Goal: Task Accomplishment & Management: Use online tool/utility

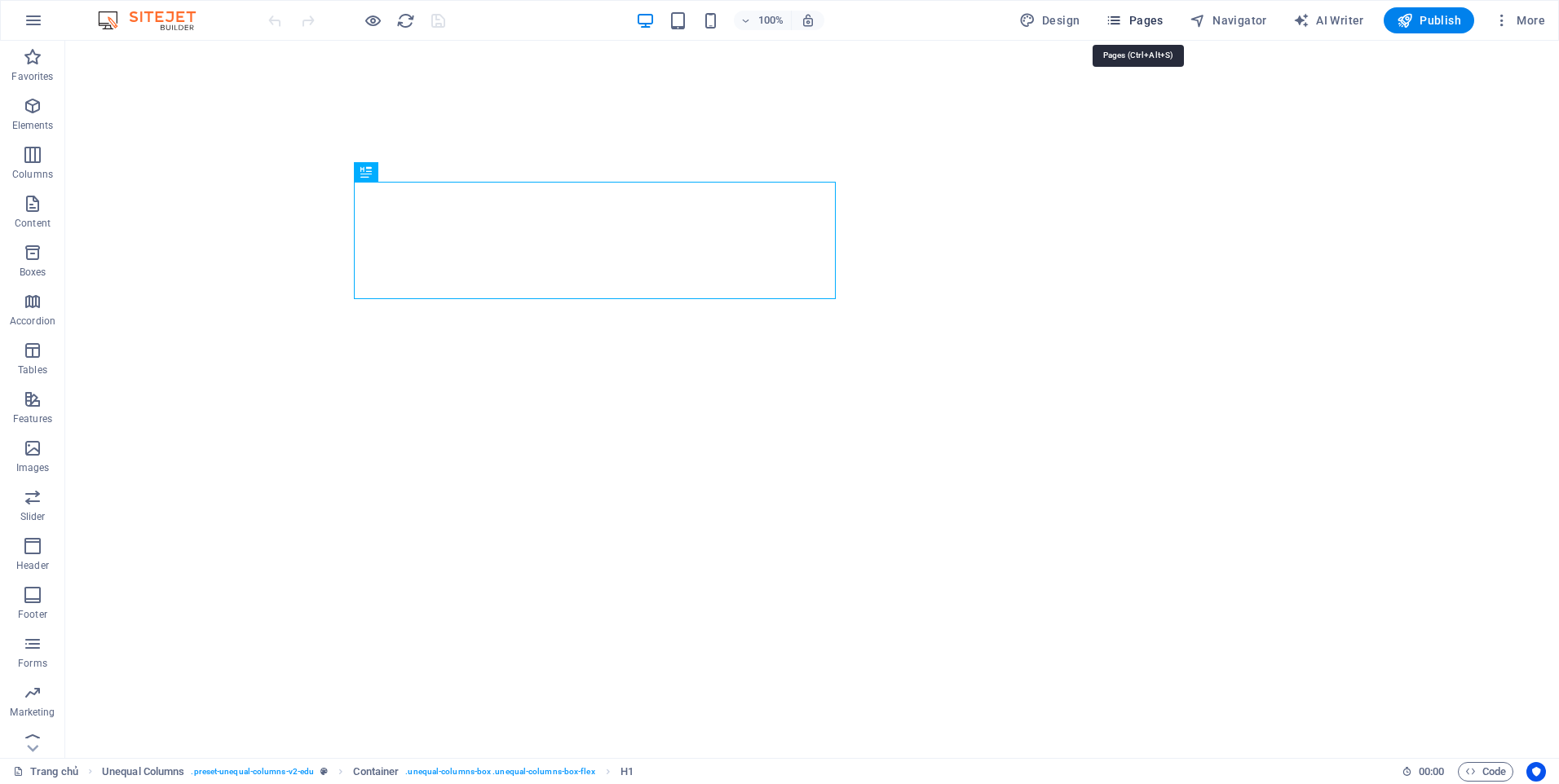
click at [1136, 26] on span "Pages" at bounding box center [1133, 21] width 57 height 16
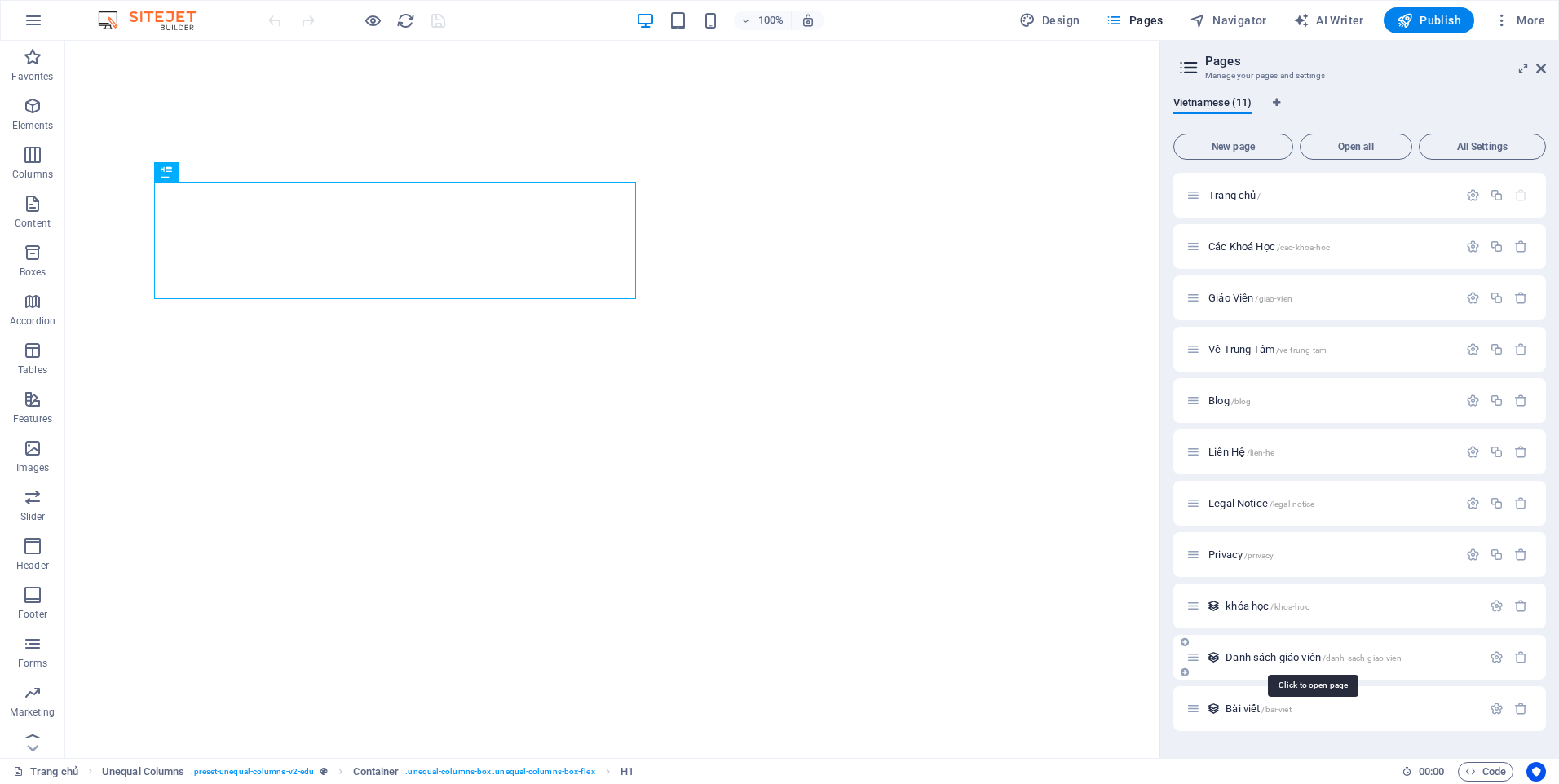
click at [1254, 659] on span "Danh sách giáo viên /danh-sach-giao-vien" at bounding box center [1313, 656] width 175 height 12
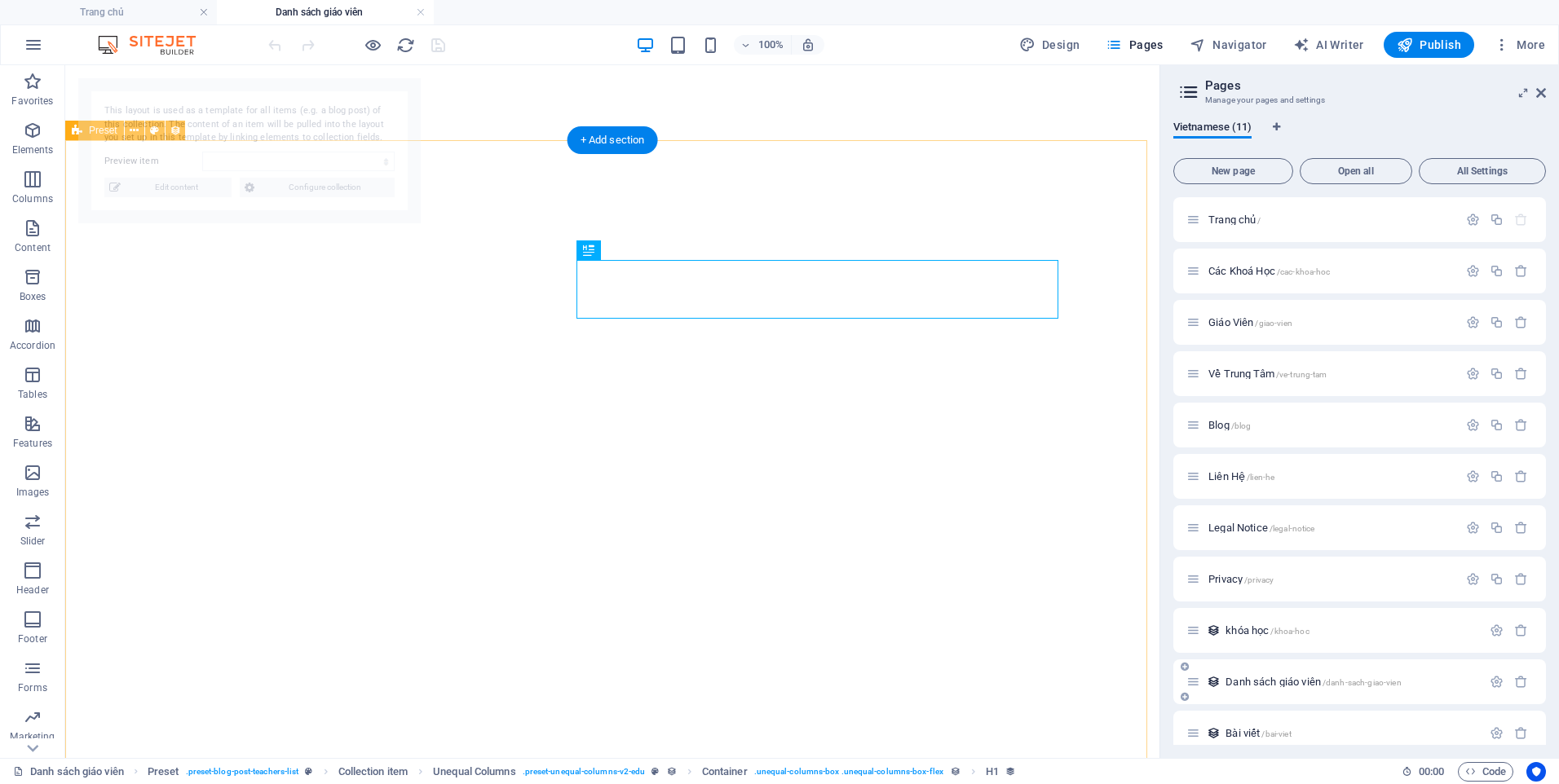
select select "68aeda396e11a4723c01e927"
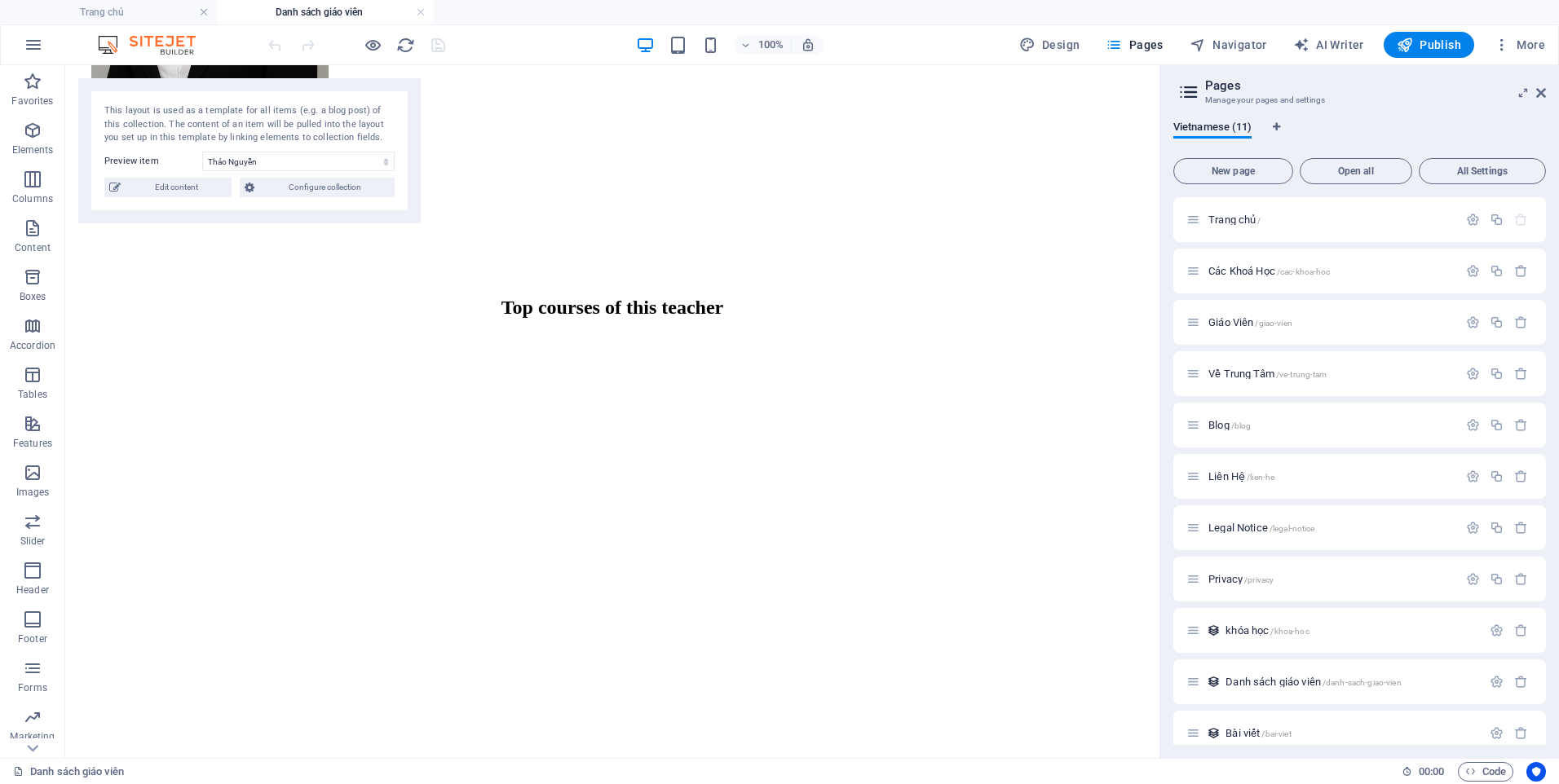
scroll to position [755, 0]
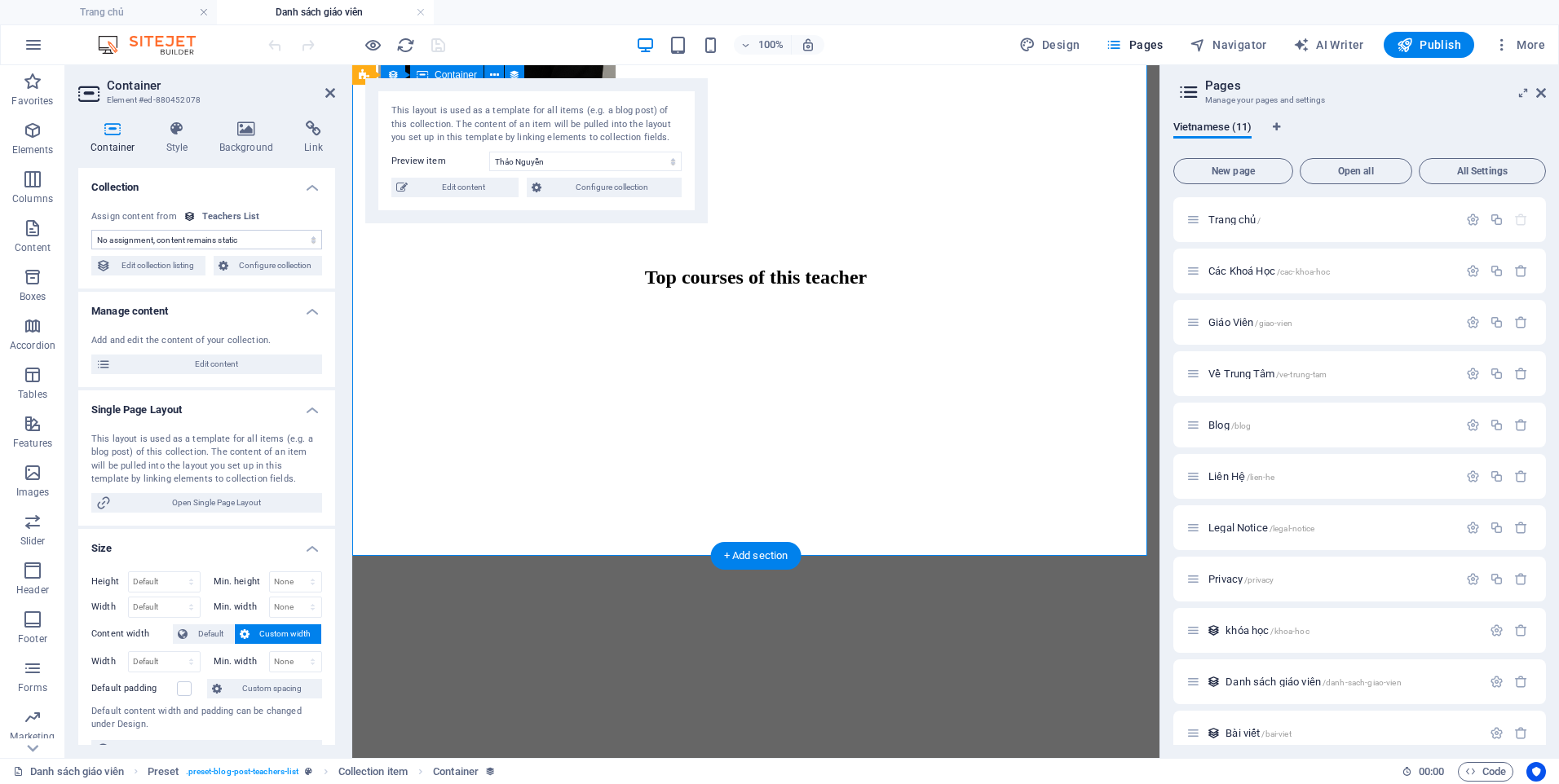
select select "teacher-top-courses"
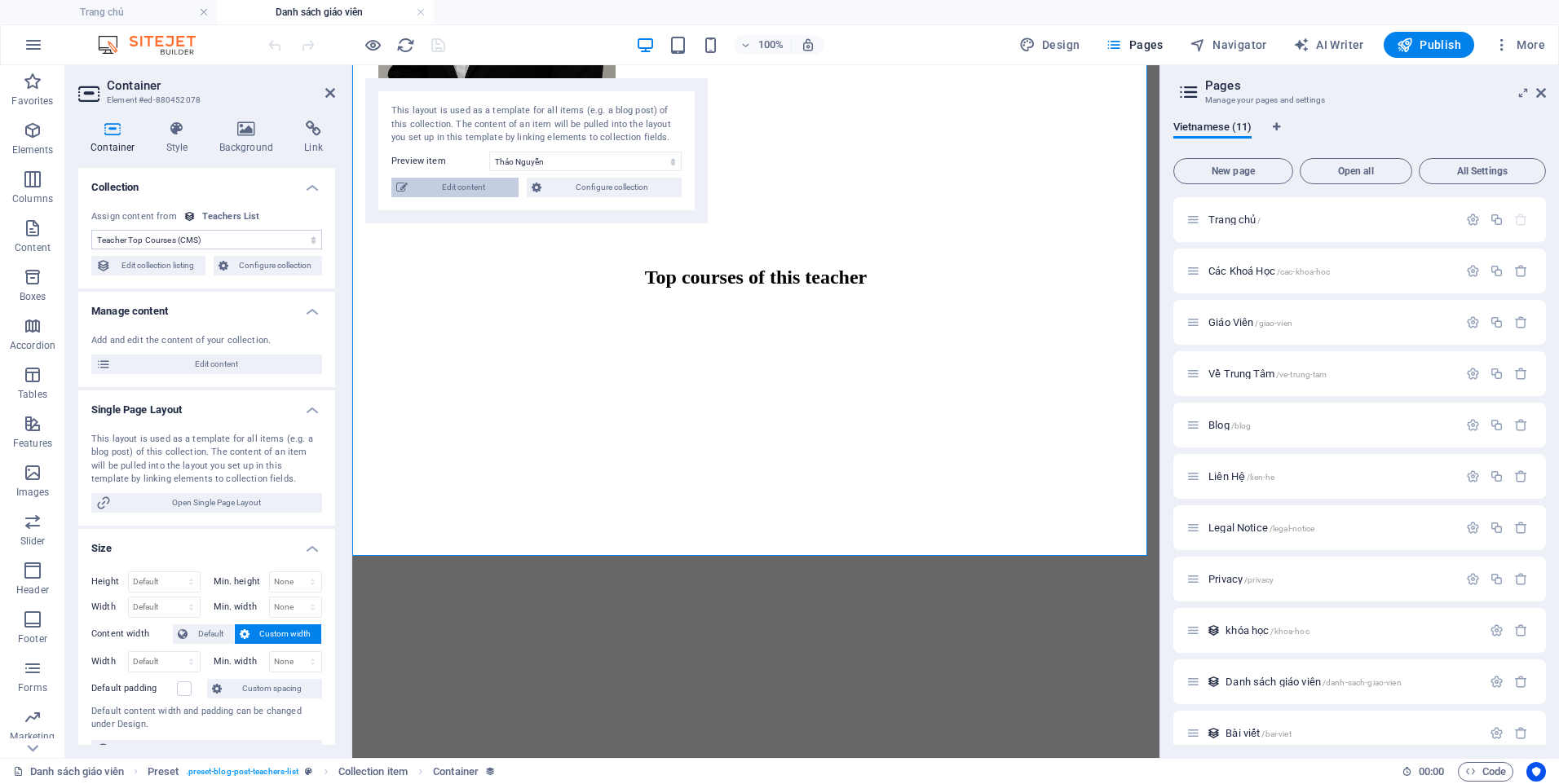
click at [463, 191] on span "Edit content" at bounding box center [463, 188] width 101 height 20
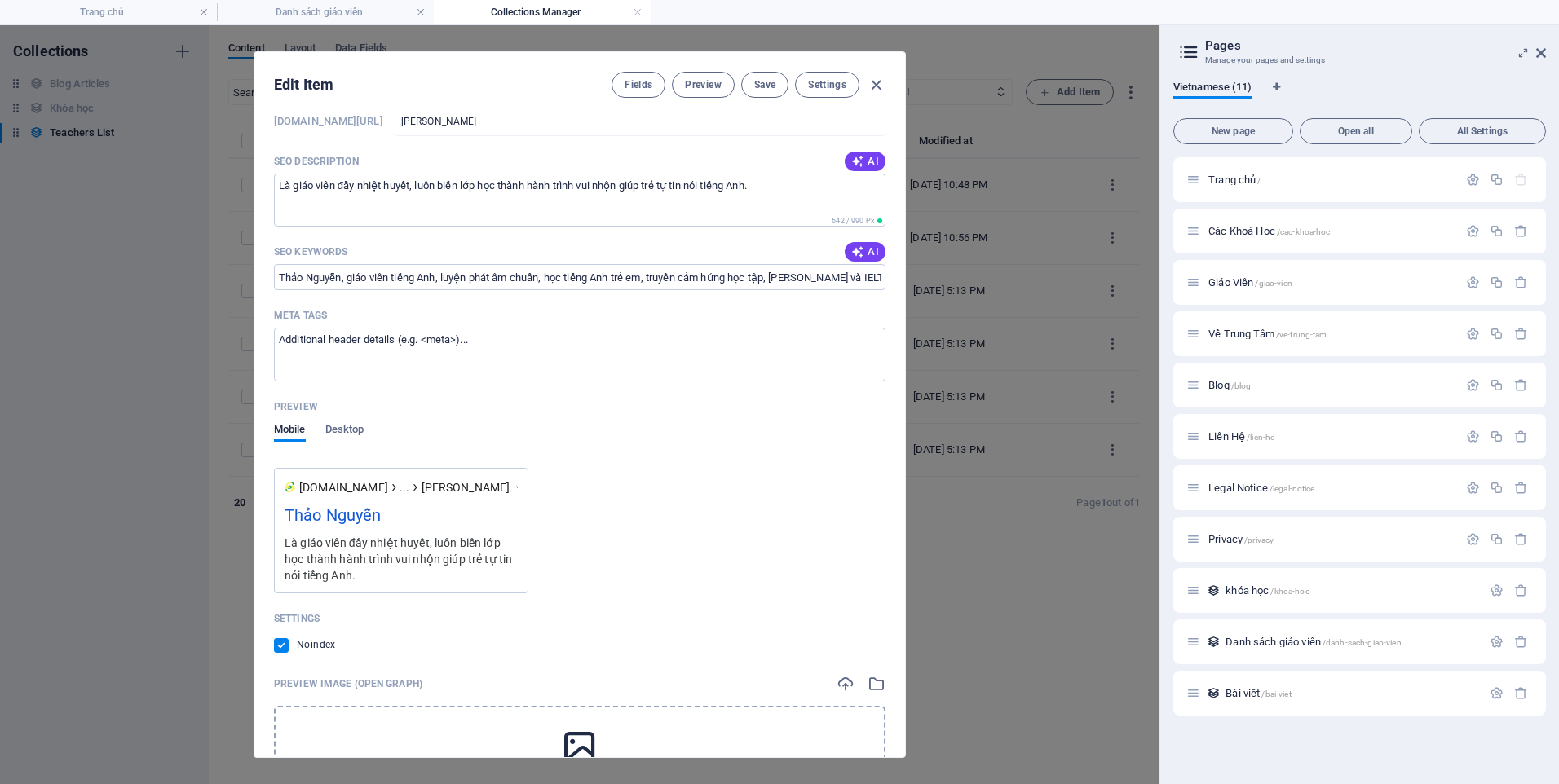
scroll to position [1354, 0]
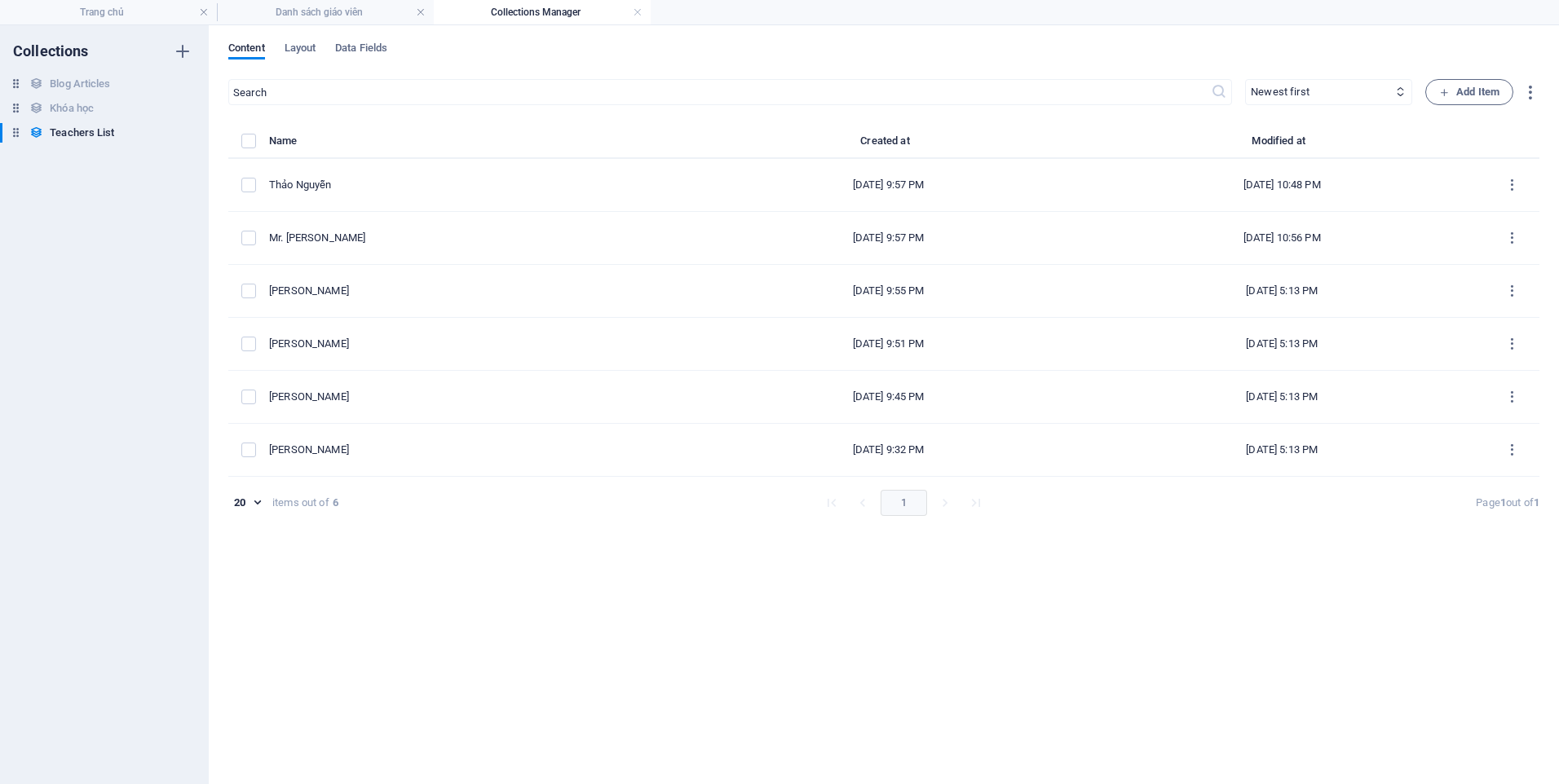
click at [114, 321] on div "Collections Blog Articles Blog Articles Khóa học Khóa học Teachers List Teacher…" at bounding box center [105, 405] width 209 height 758
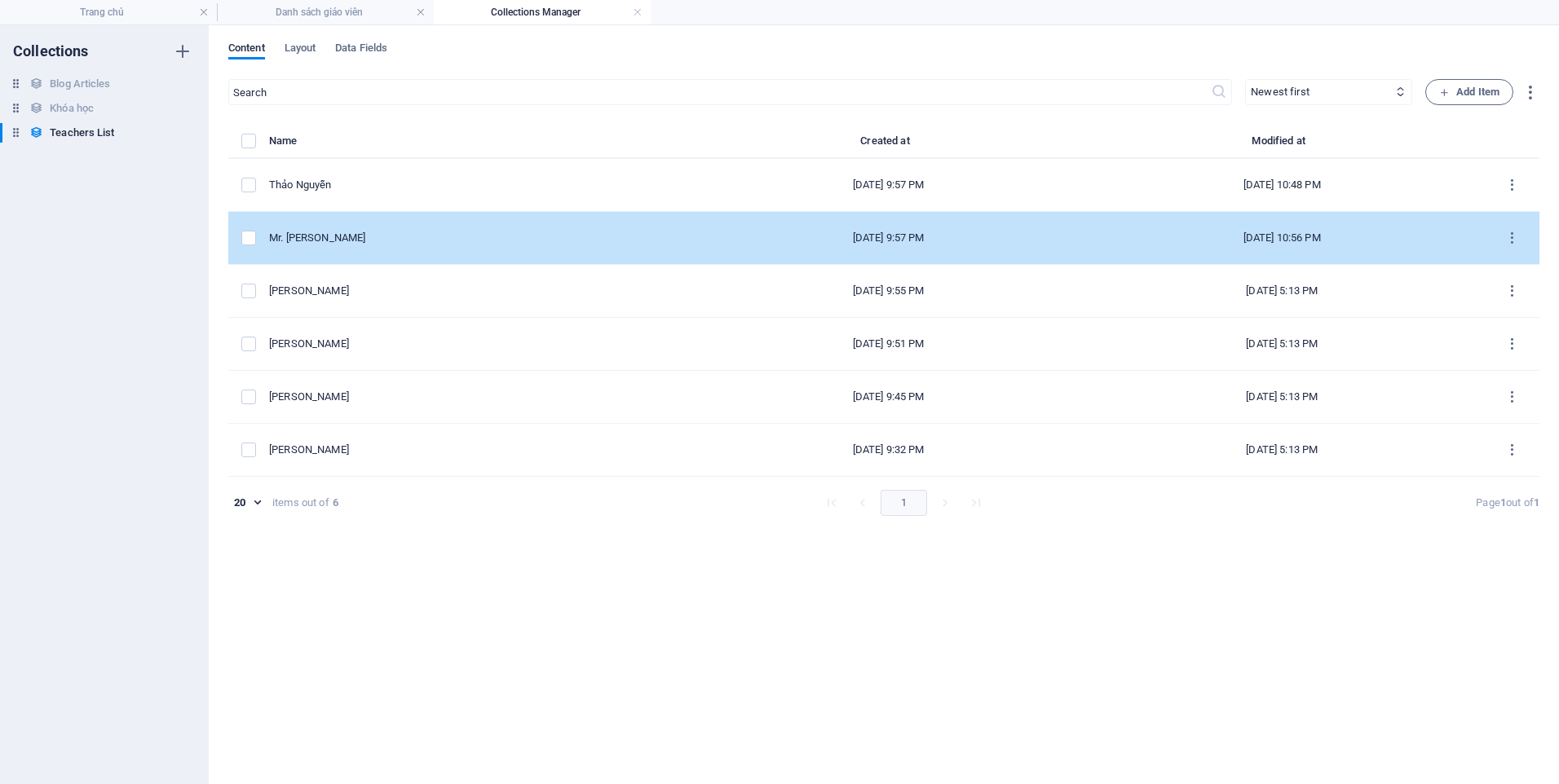
click at [379, 234] on div "Mr. [PERSON_NAME]" at bounding box center [477, 238] width 415 height 15
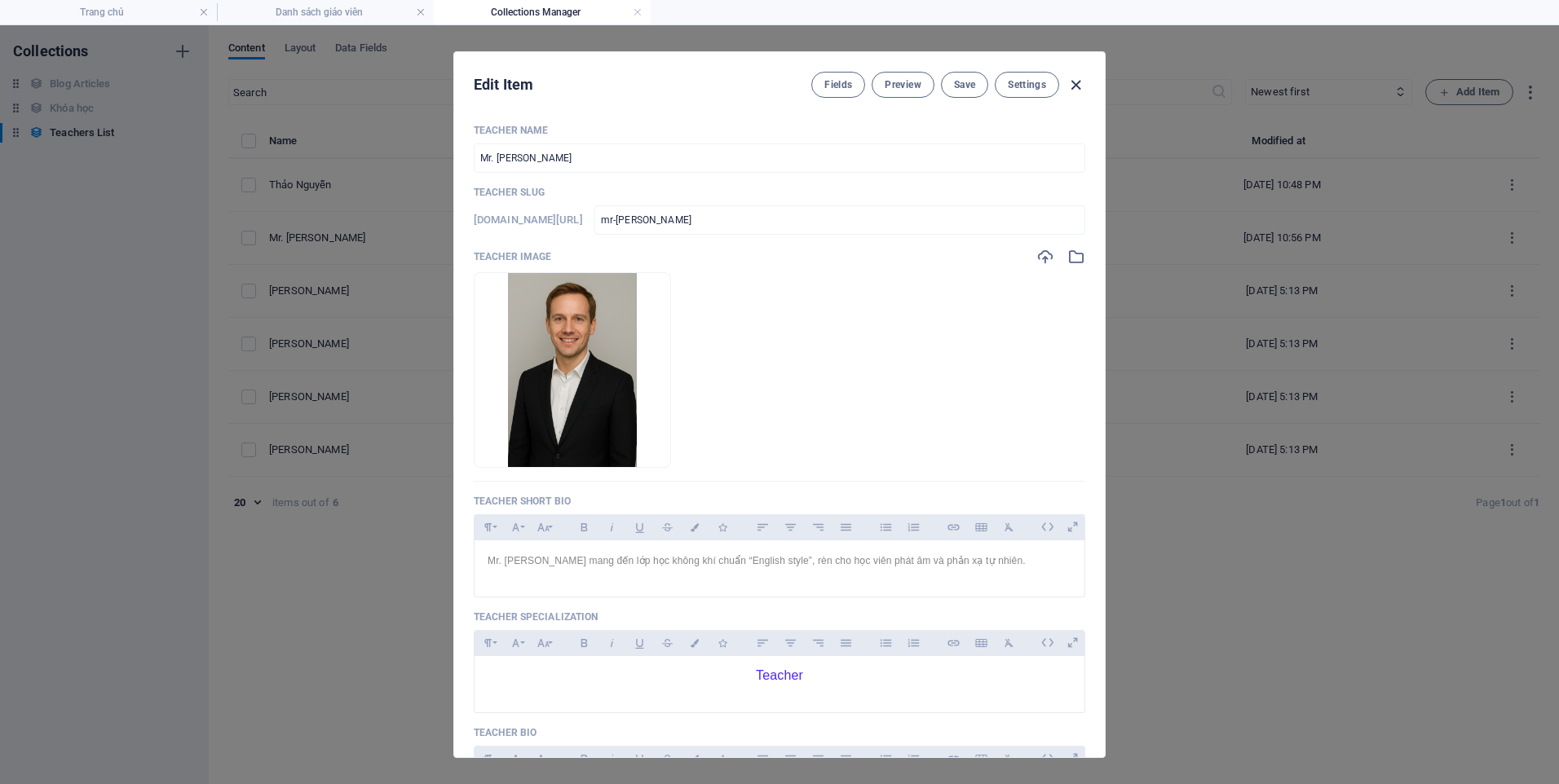
click at [1070, 90] on icon "button" at bounding box center [1075, 85] width 19 height 19
